Goal: Understand process/instructions

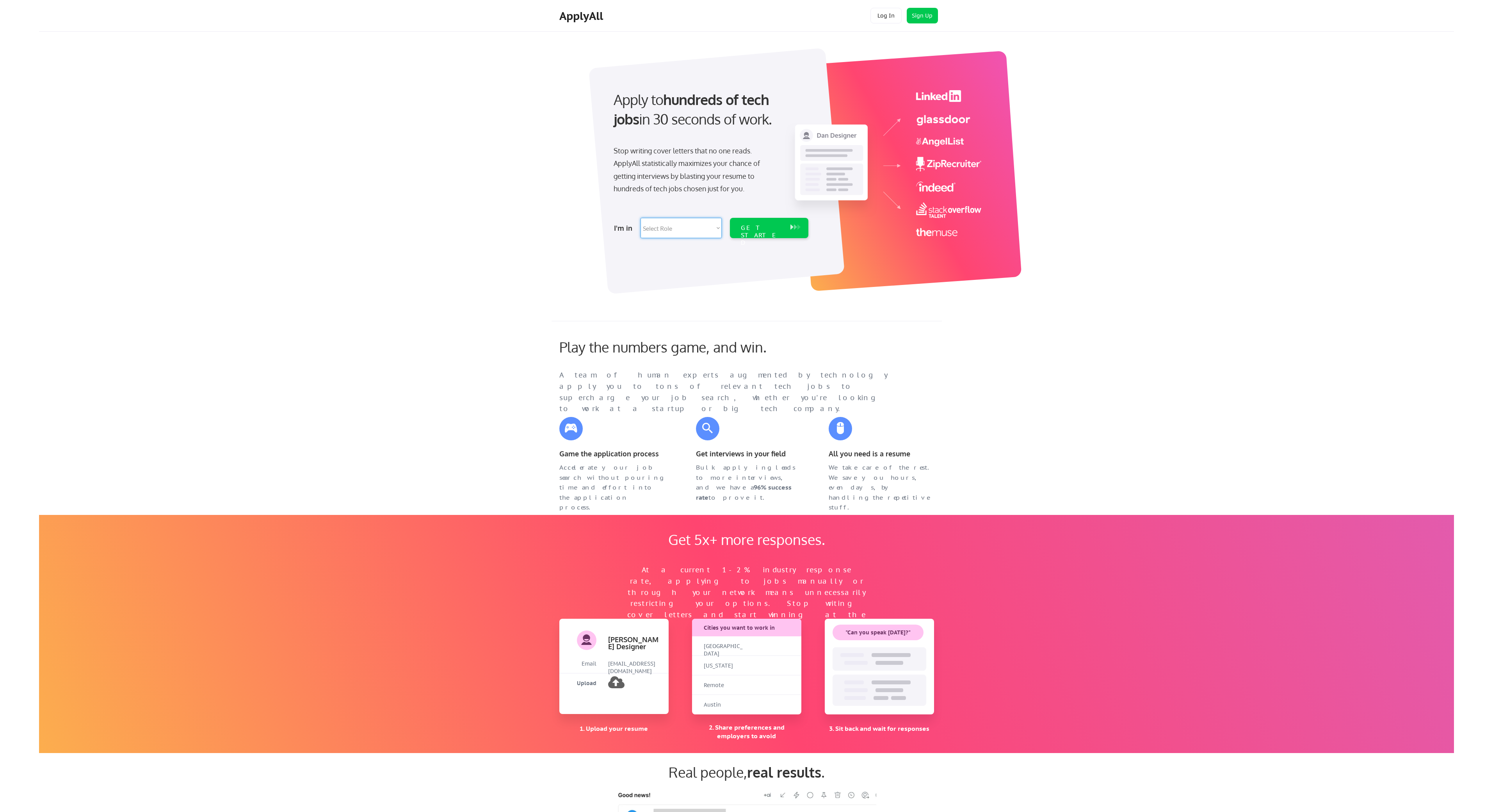
select select ""product""
click at [763, 228] on div "GET STARTED" at bounding box center [762, 235] width 42 height 23
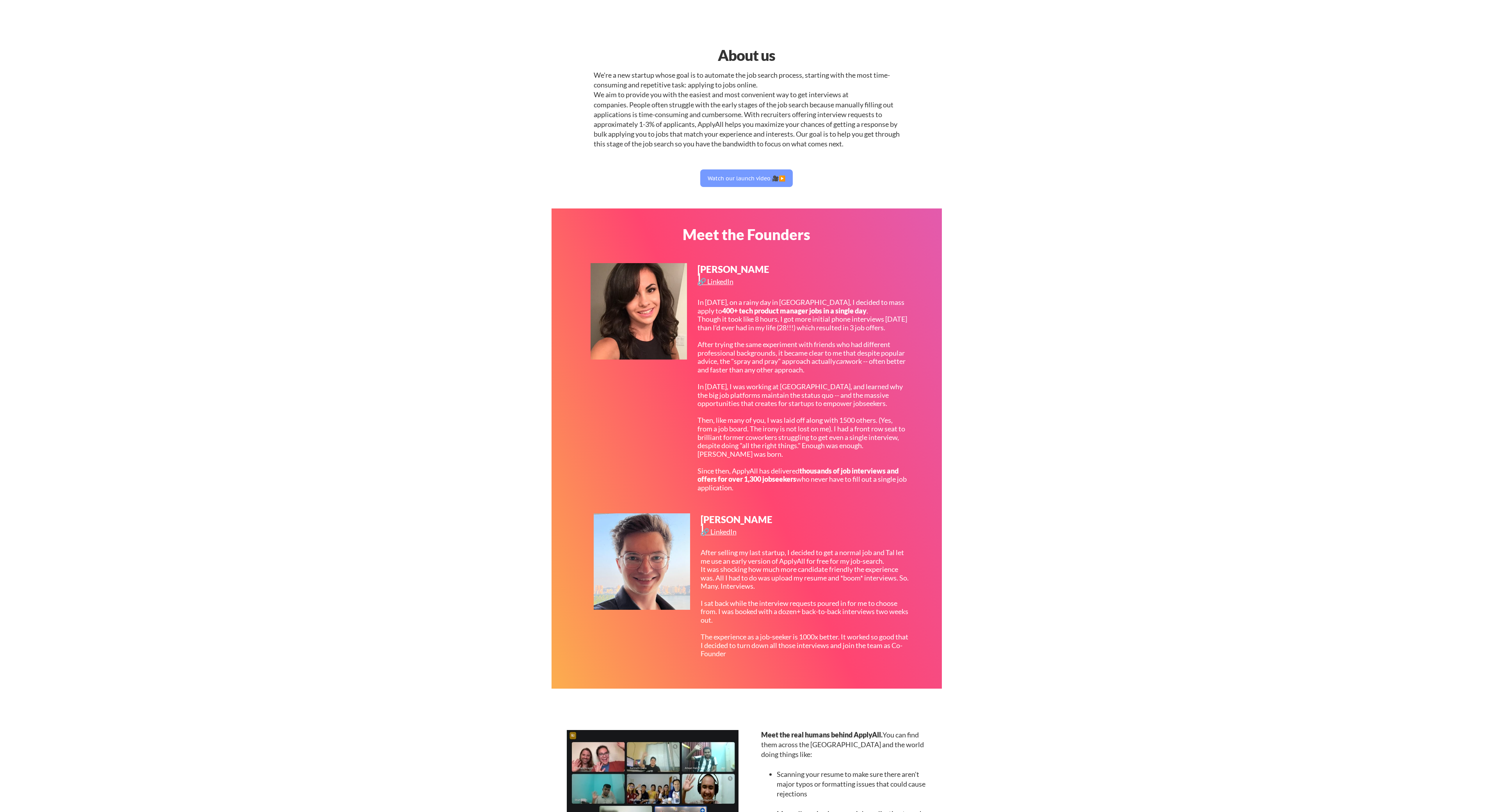
select select ""product""
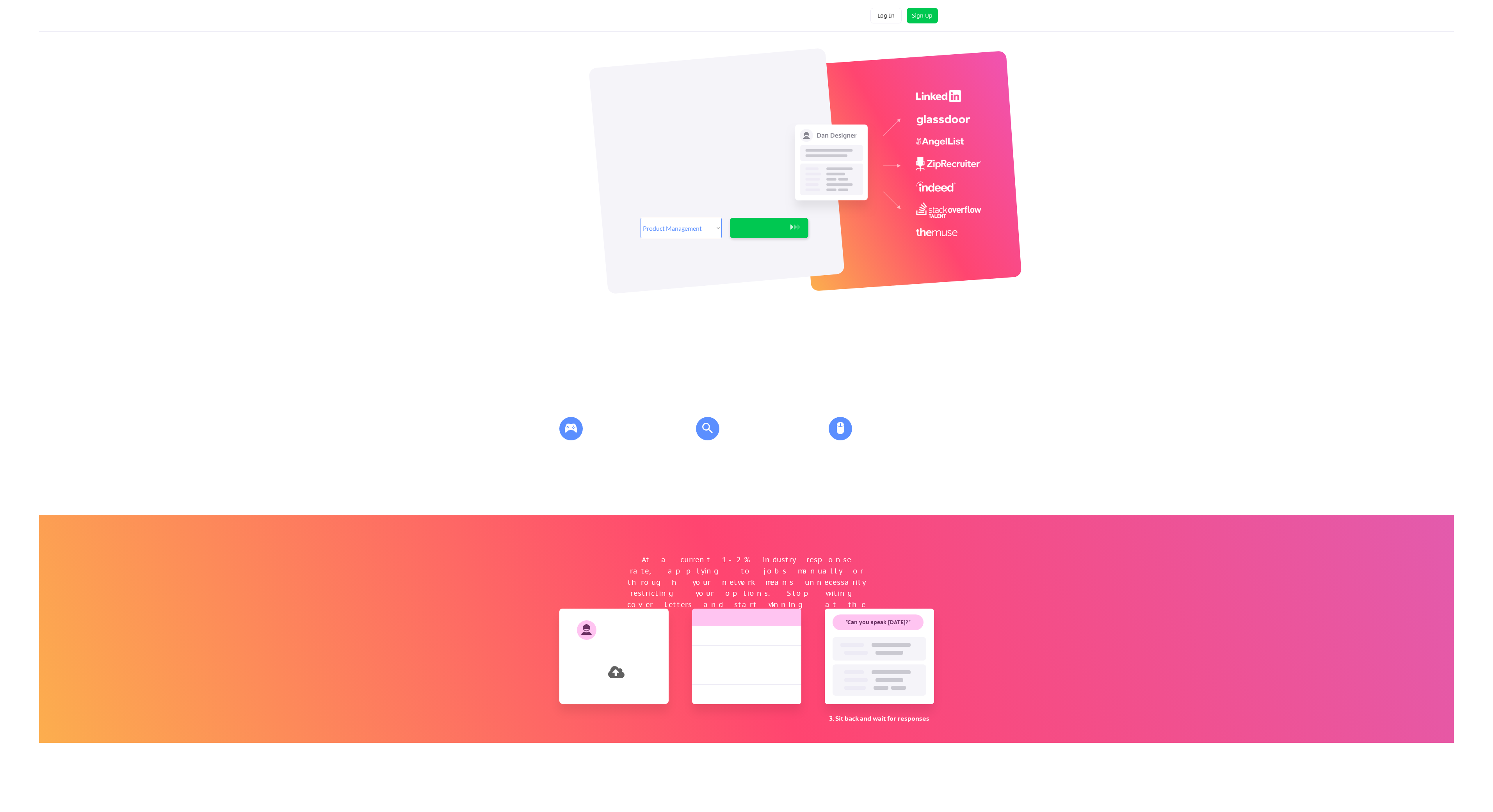
select select ""product""
